Goal: Information Seeking & Learning: Learn about a topic

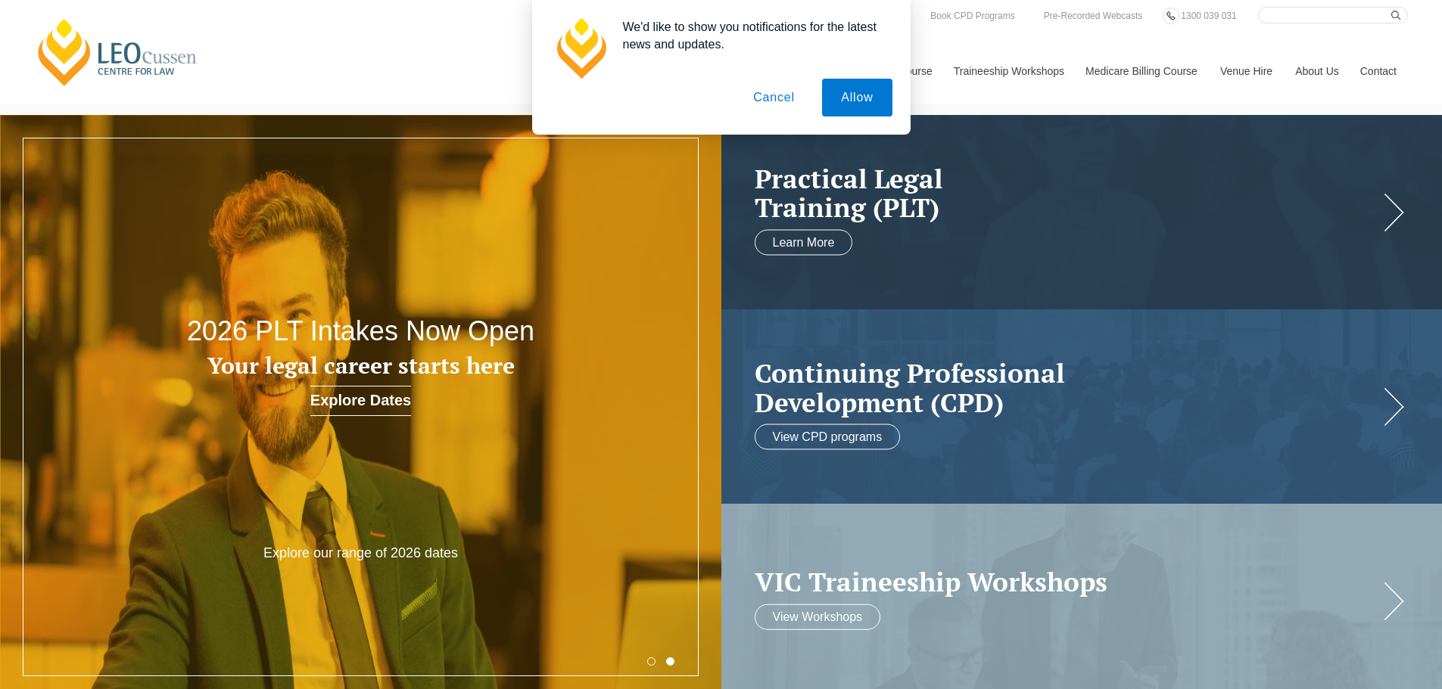
drag, startPoint x: 773, startPoint y: 104, endPoint x: 747, endPoint y: 104, distance: 25.7
click at [773, 104] on button "Cancel" at bounding box center [773, 98] width 79 height 38
